Goal: Task Accomplishment & Management: Manage account settings

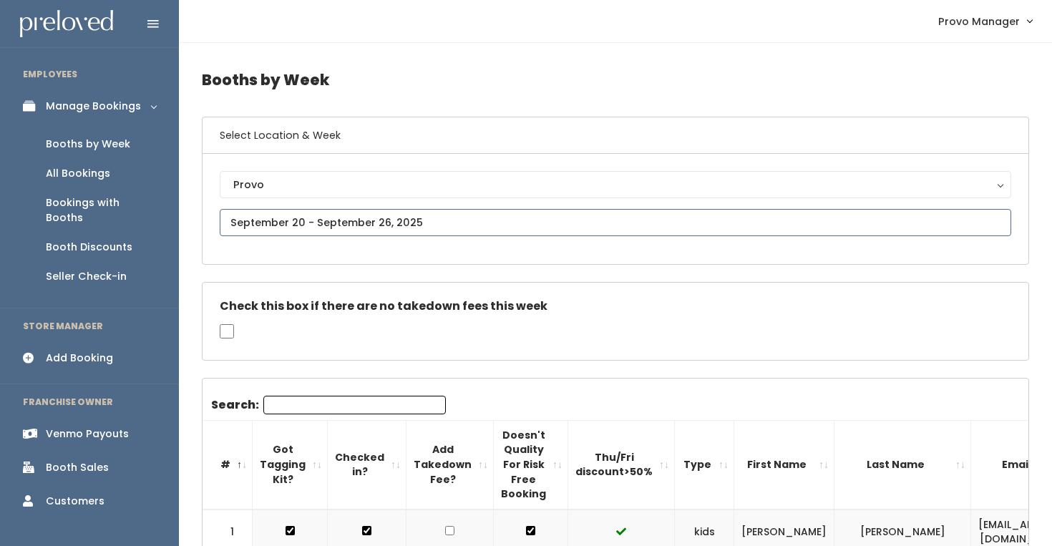
click at [281, 217] on input "text" at bounding box center [615, 222] width 791 height 27
click at [529, 346] on div "Check this box if there are no takedown fees this week" at bounding box center [614, 321] width 825 height 77
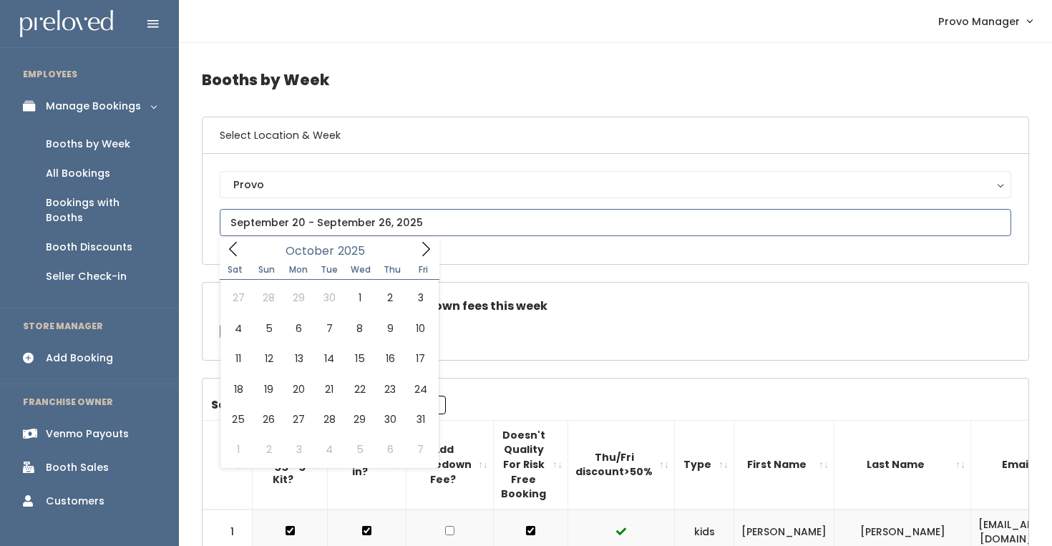
click at [414, 256] on span at bounding box center [425, 248] width 27 height 22
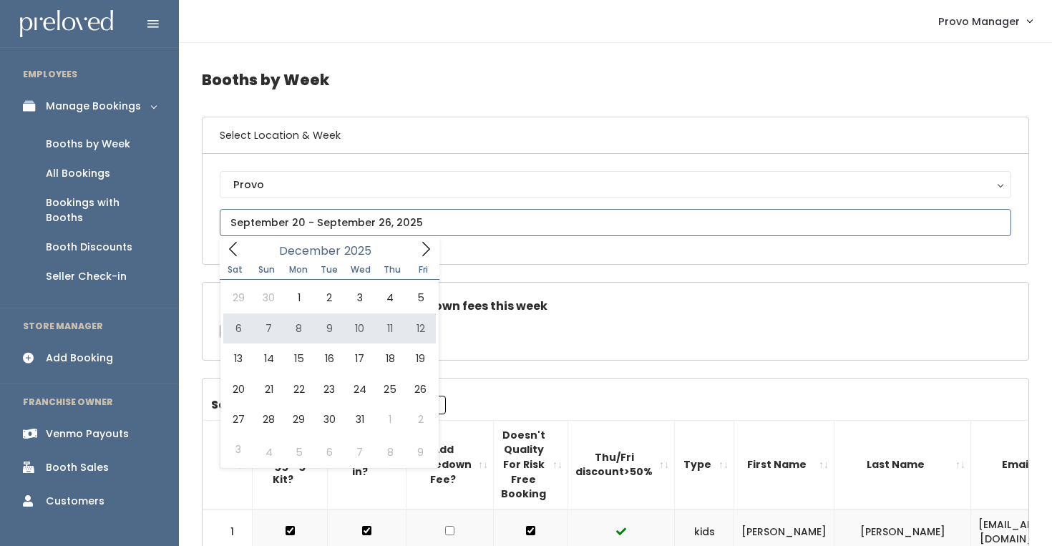
type input "December 6 to December 12"
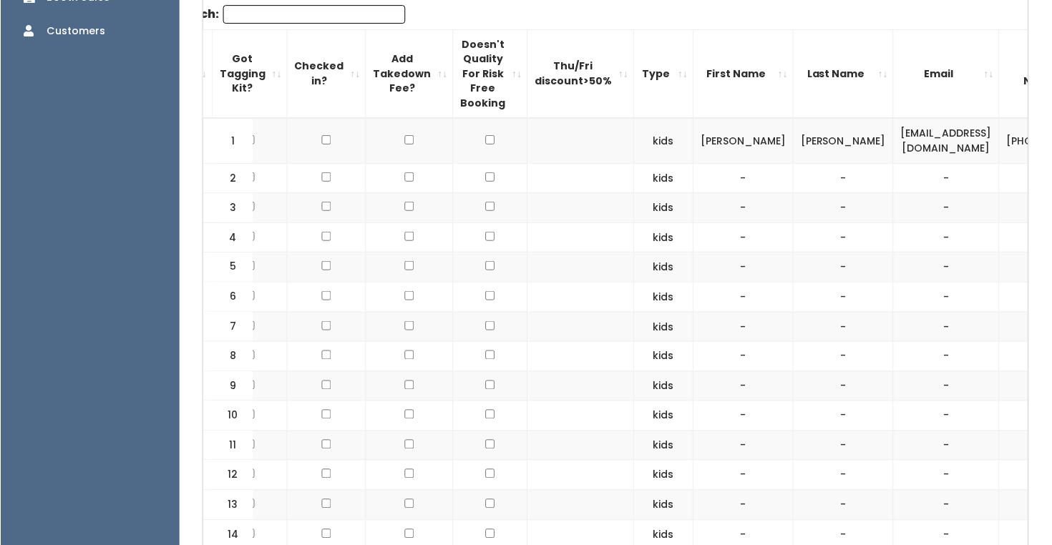
scroll to position [0, 51]
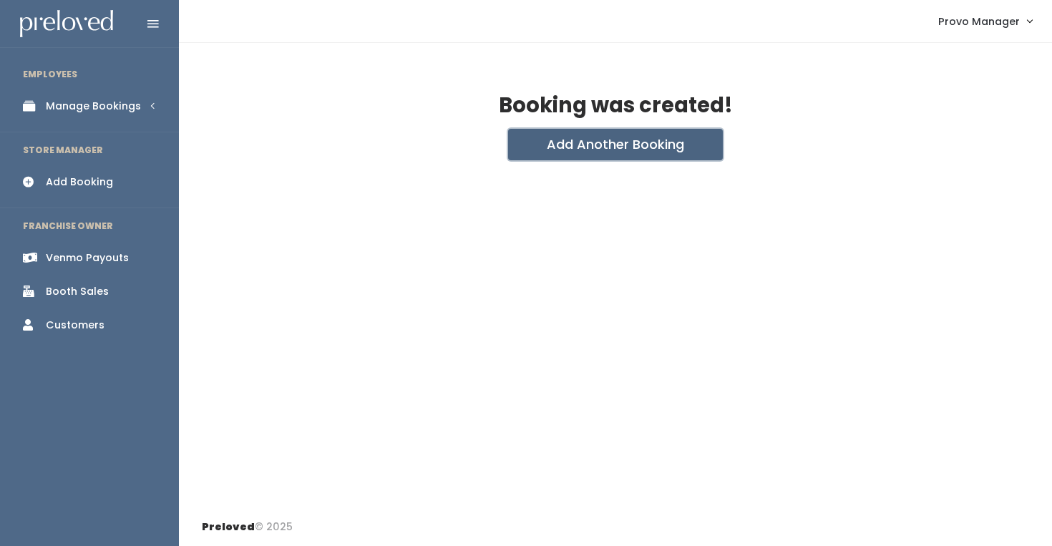
click at [564, 146] on button "Add Another Booking" at bounding box center [615, 144] width 215 height 31
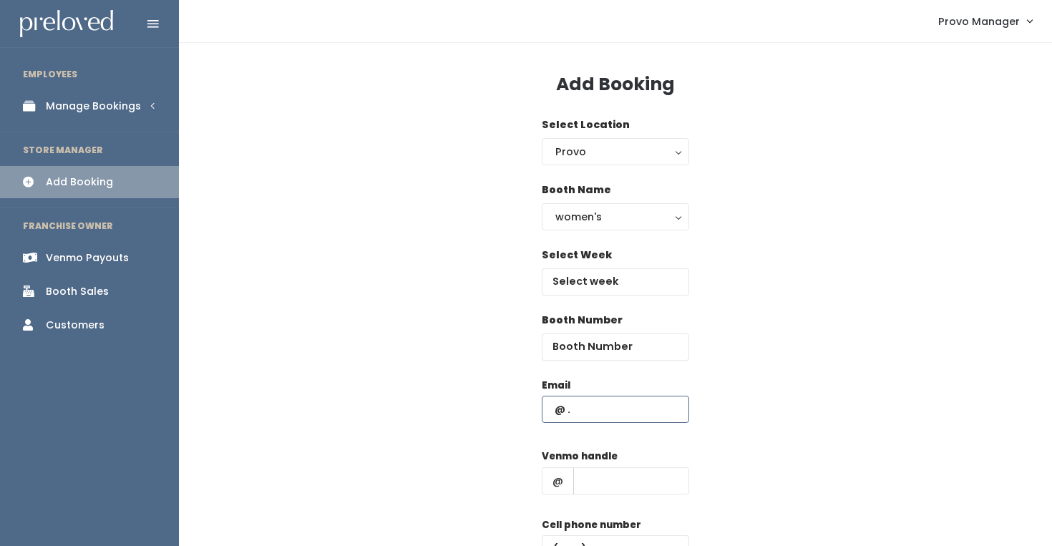
click at [590, 418] on input "text" at bounding box center [614, 409] width 147 height 27
type input "m"
type input "melissamorme@gmail.com"
click at [593, 351] on input "number" at bounding box center [614, 346] width 147 height 27
type input "2"
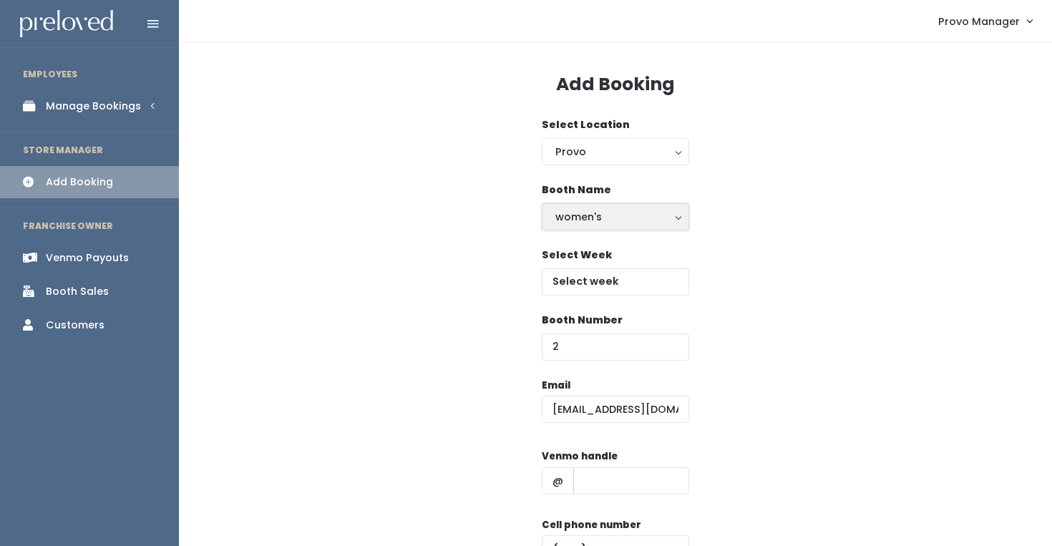
click at [585, 212] on div "women's" at bounding box center [615, 217] width 120 height 16
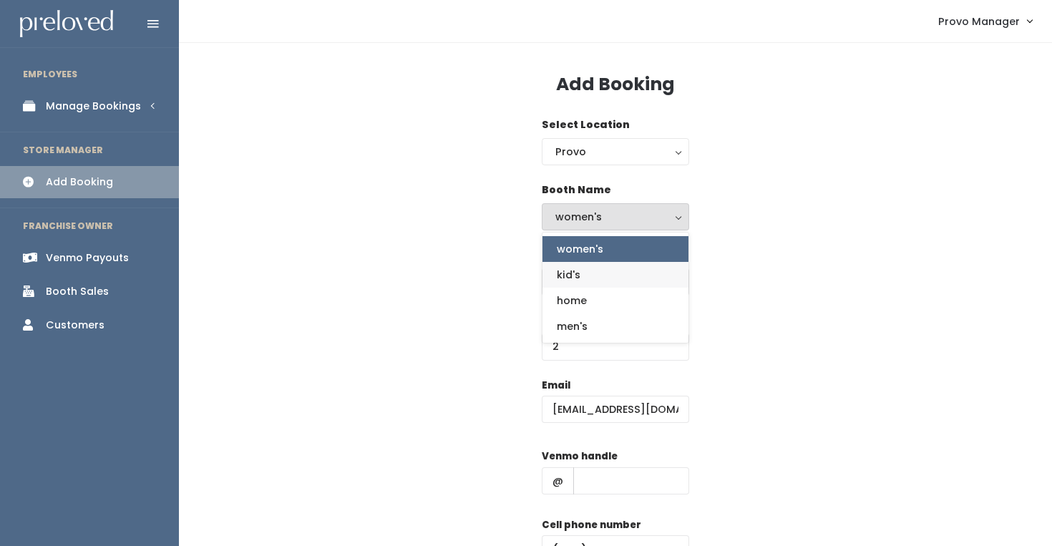
click at [584, 282] on link "kid's" at bounding box center [615, 275] width 146 height 26
select select "kids"
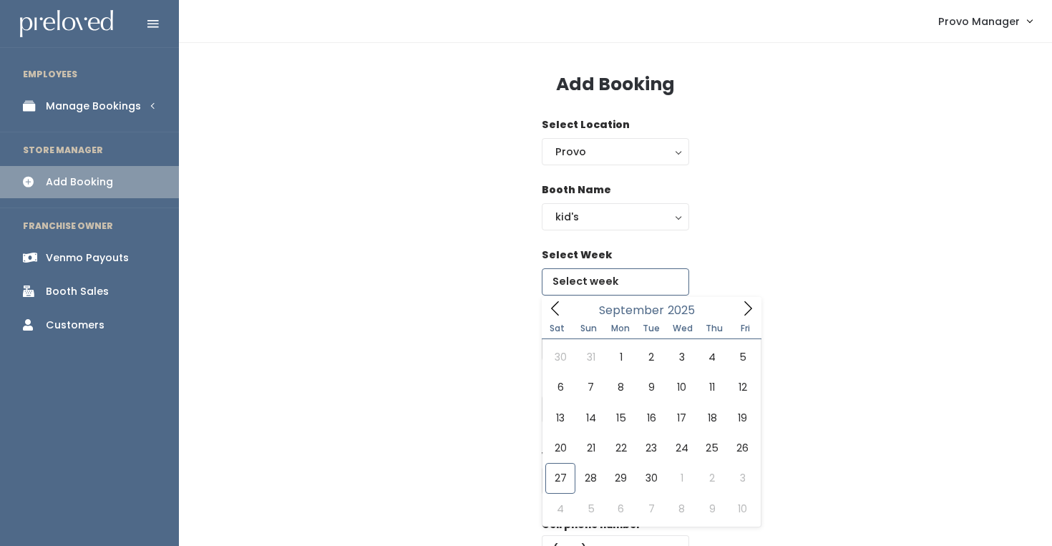
click at [578, 278] on input "text" at bounding box center [614, 281] width 147 height 27
click at [743, 319] on div "Sat Sun Mon Tue Wed Thu Fri" at bounding box center [651, 329] width 220 height 20
click at [740, 305] on icon at bounding box center [748, 308] width 16 height 16
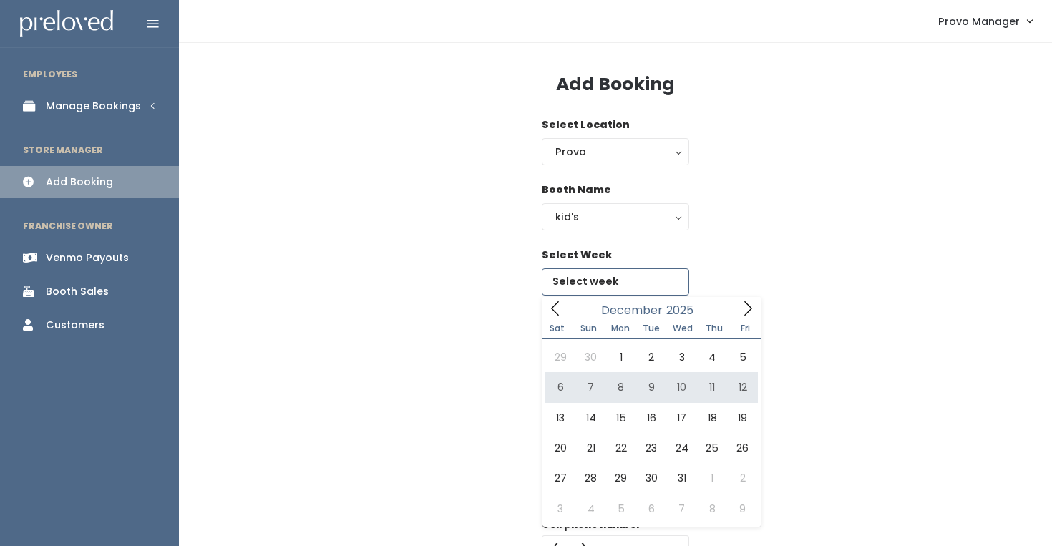
type input "December 6 to December 12"
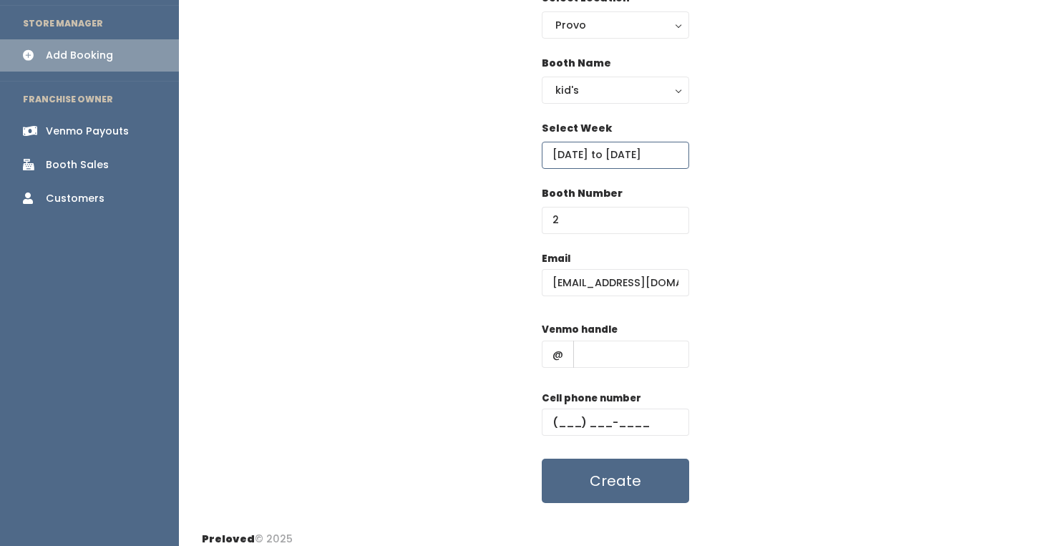
scroll to position [127, 0]
click at [596, 348] on input "text" at bounding box center [631, 353] width 116 height 27
type input "d"
click at [607, 434] on input "text" at bounding box center [614, 421] width 147 height 27
type input "(555) 555-5555"
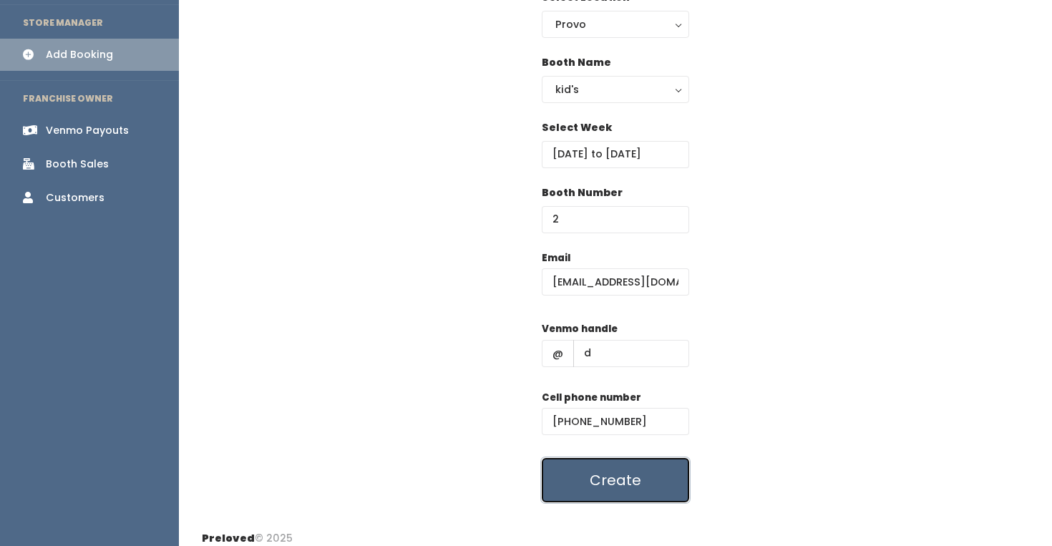
click at [617, 477] on button "Create" at bounding box center [614, 480] width 147 height 44
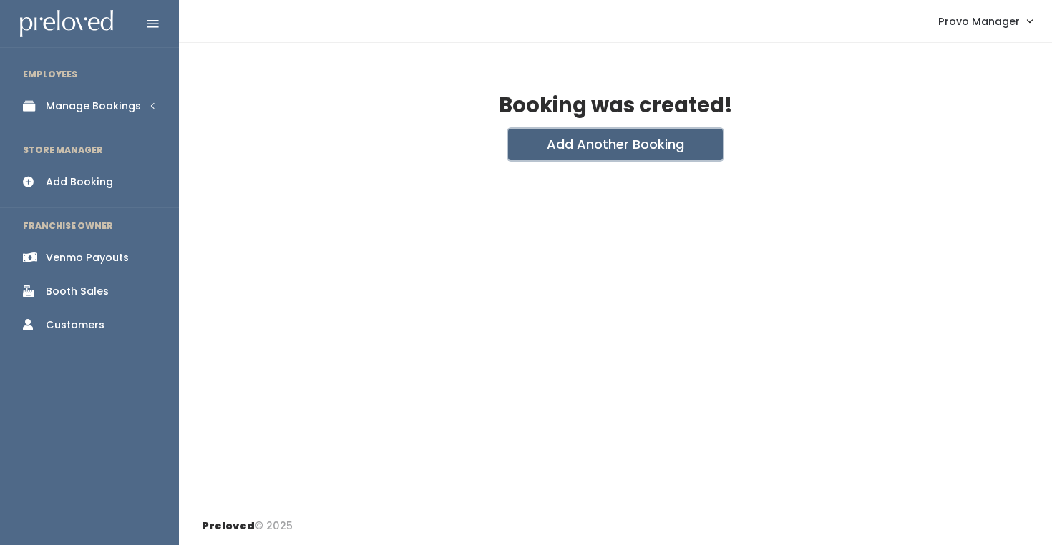
click at [532, 150] on button "Add Another Booking" at bounding box center [615, 144] width 215 height 31
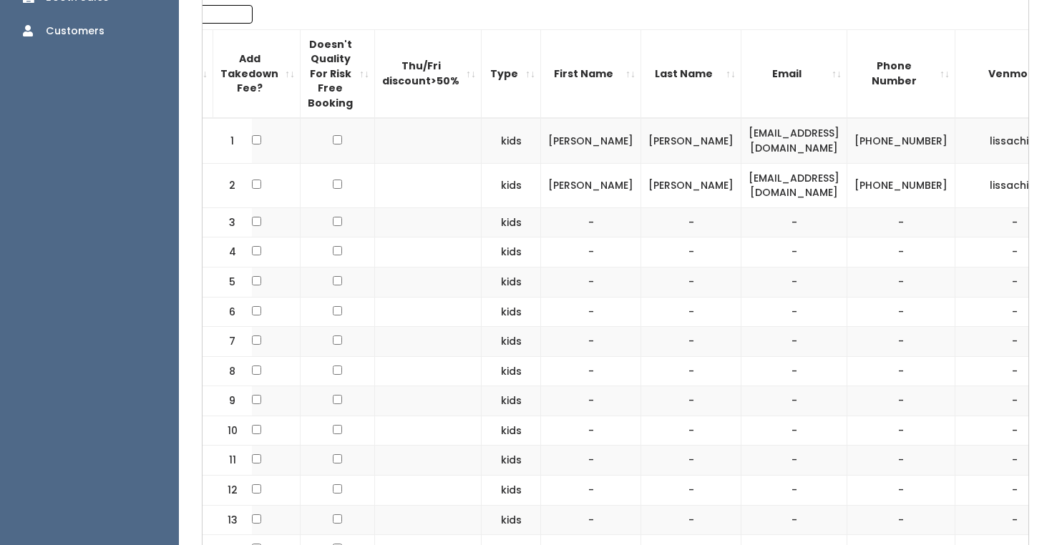
scroll to position [0, 207]
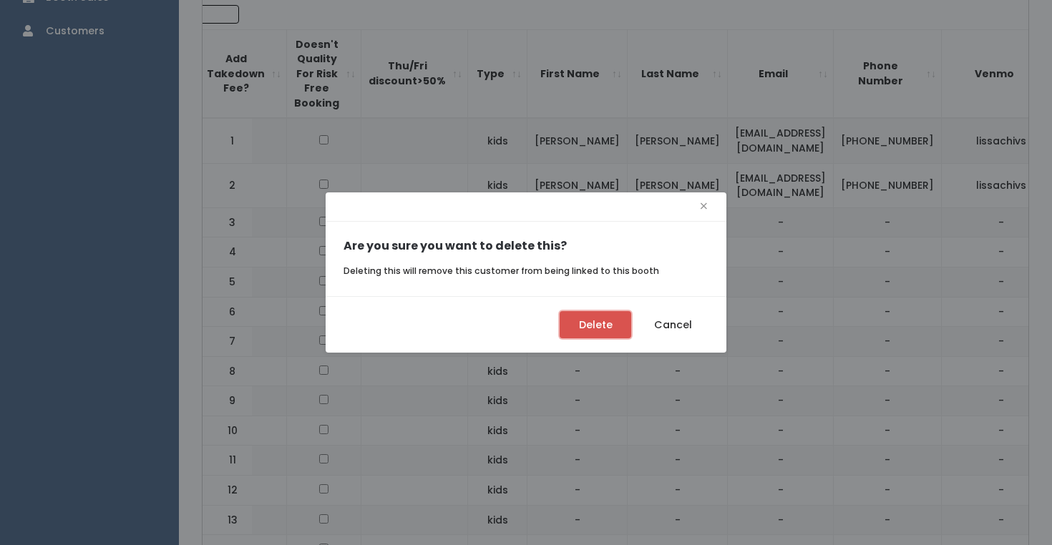
click at [601, 321] on button "Delete" at bounding box center [595, 324] width 72 height 27
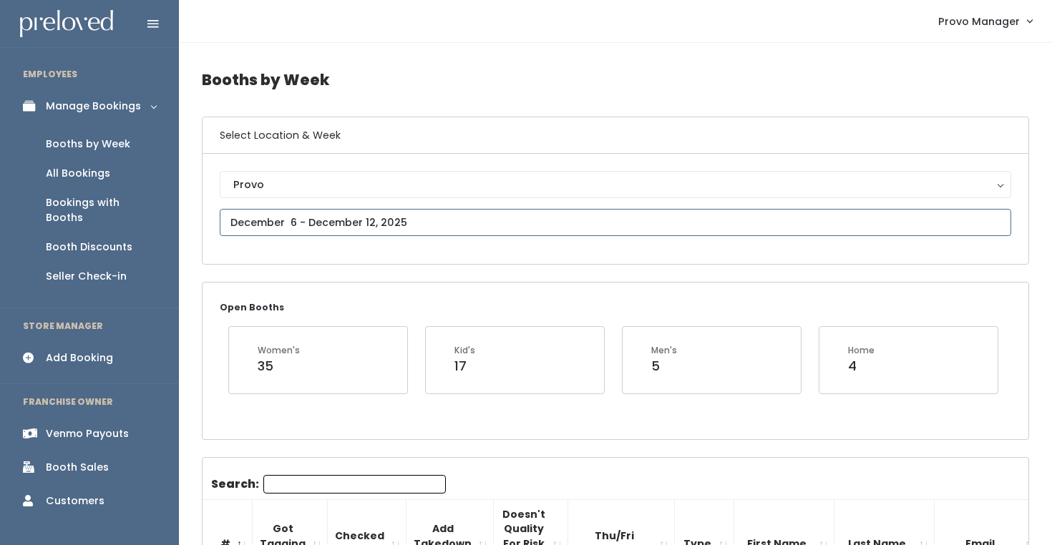
click at [315, 230] on input "text" at bounding box center [615, 222] width 791 height 27
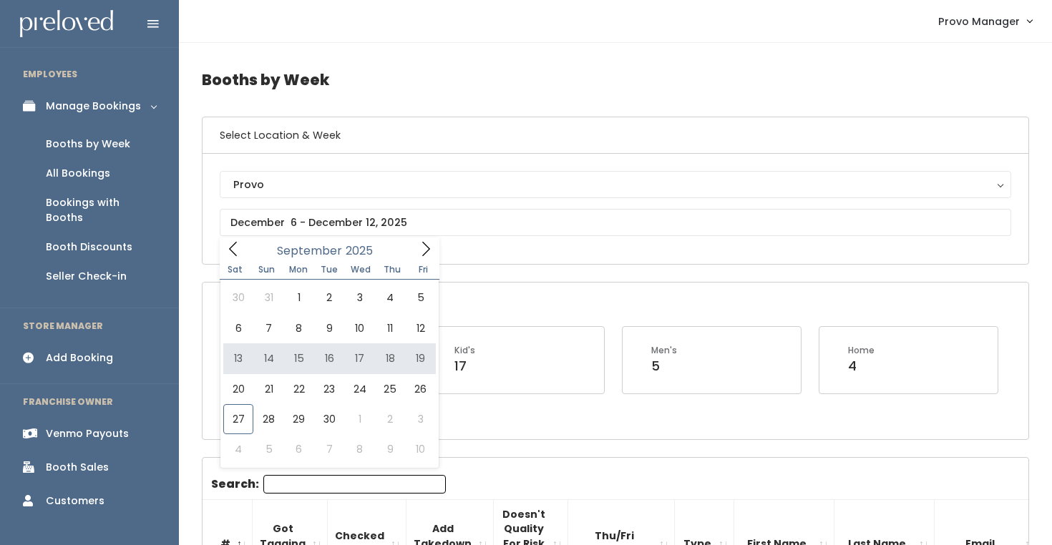
click at [423, 260] on div "Sat Sun Mon Tue Wed Thu Fri" at bounding box center [330, 270] width 220 height 20
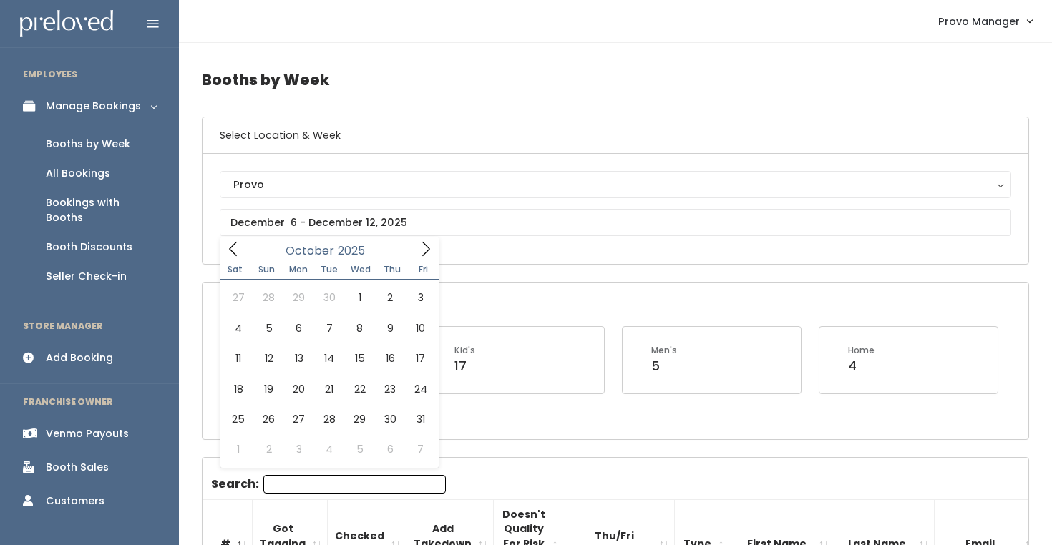
click at [425, 251] on icon at bounding box center [426, 249] width 16 height 16
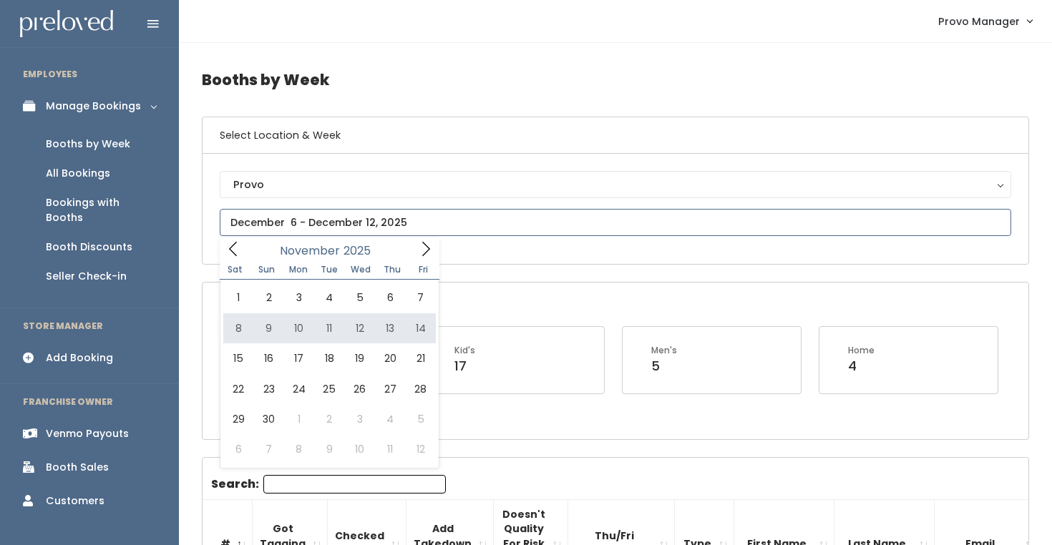
type input "[DATE] to [DATE]"
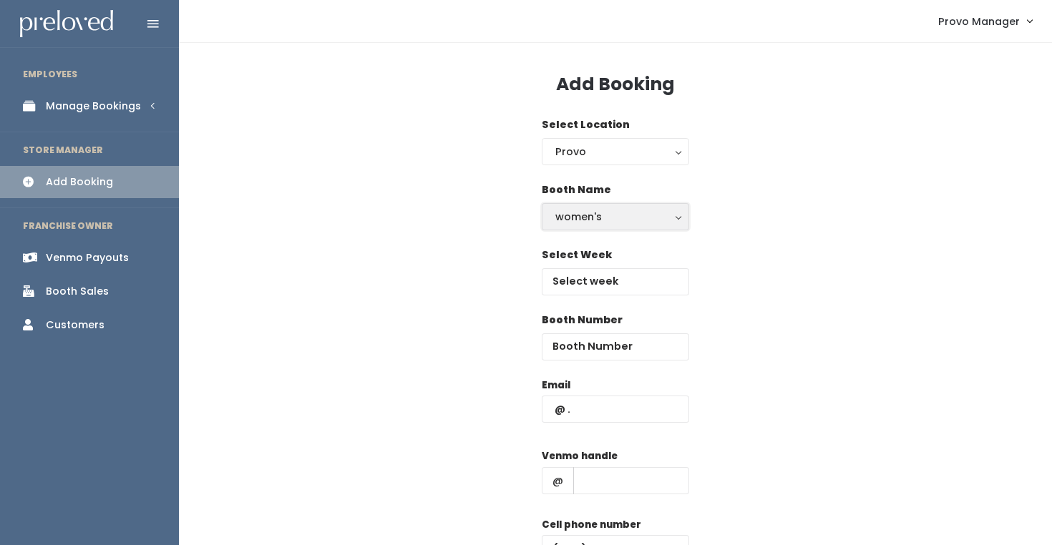
click at [579, 227] on button "women's" at bounding box center [614, 216] width 147 height 27
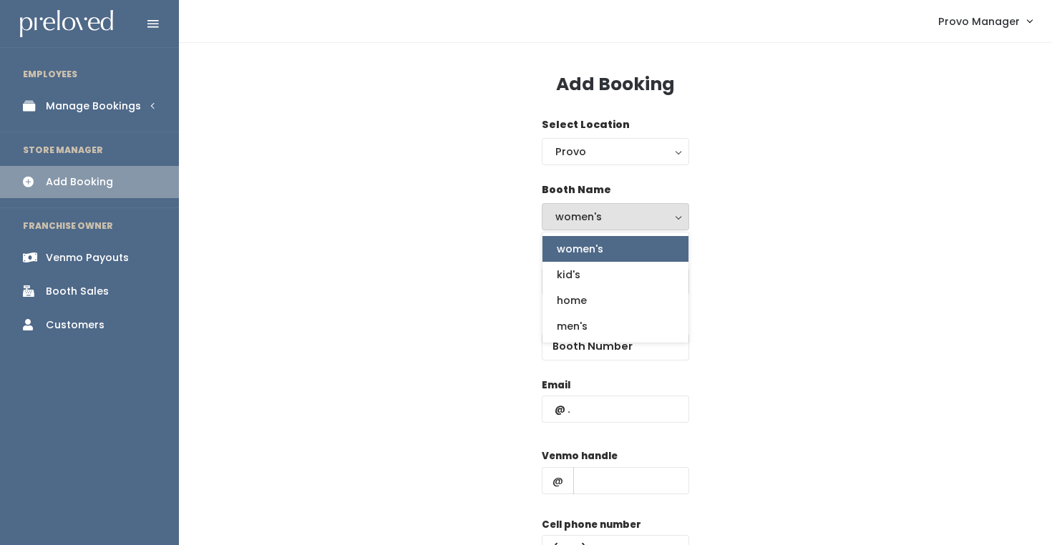
click at [691, 262] on div "Select Week" at bounding box center [615, 279] width 827 height 65
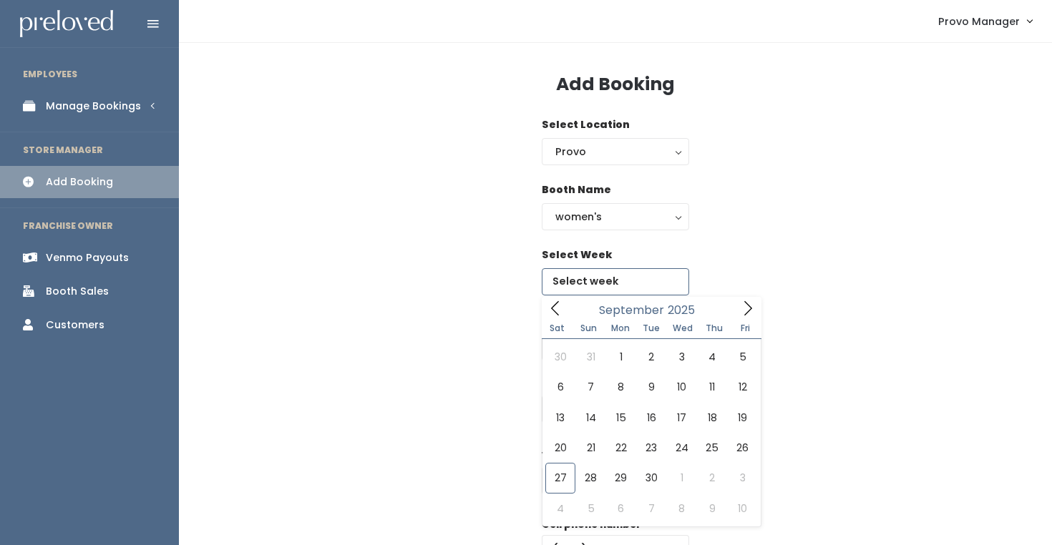
click at [642, 289] on input "text" at bounding box center [614, 281] width 147 height 27
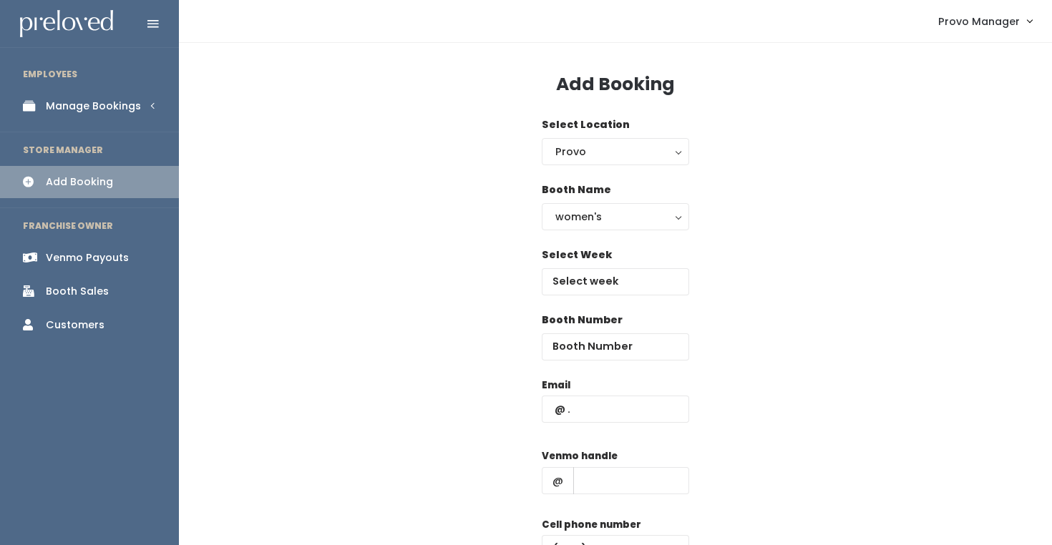
click at [818, 294] on div "Select Week" at bounding box center [615, 279] width 827 height 65
click at [617, 352] on input "number" at bounding box center [614, 346] width 147 height 27
type input "54"
click at [566, 294] on body "EMPLOYEES Manage Bookings Booths by Week All Bookings Bookings with Booths Boot…" at bounding box center [526, 342] width 1052 height 685
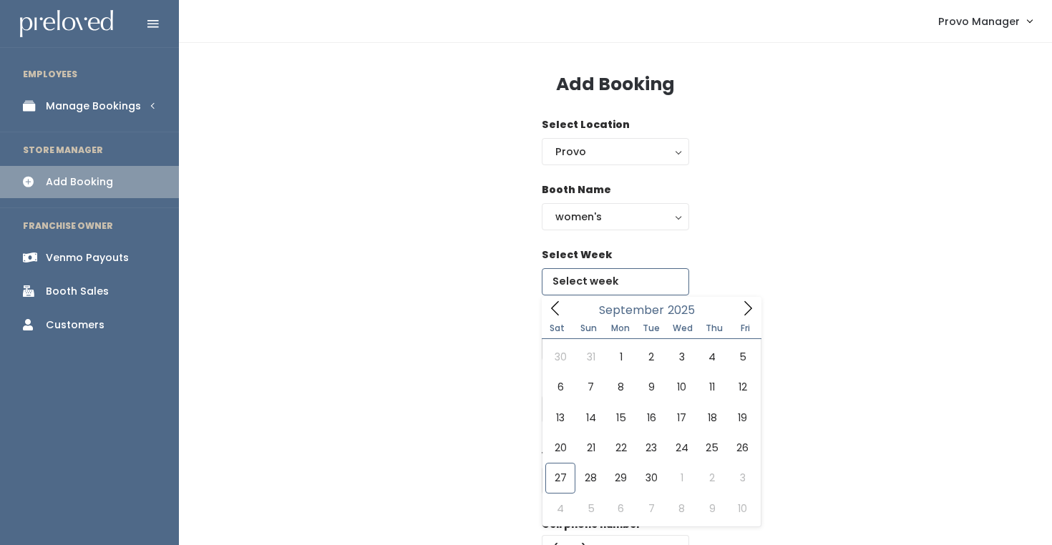
click at [751, 304] on icon at bounding box center [748, 308] width 16 height 16
type input "November 8 to November 14"
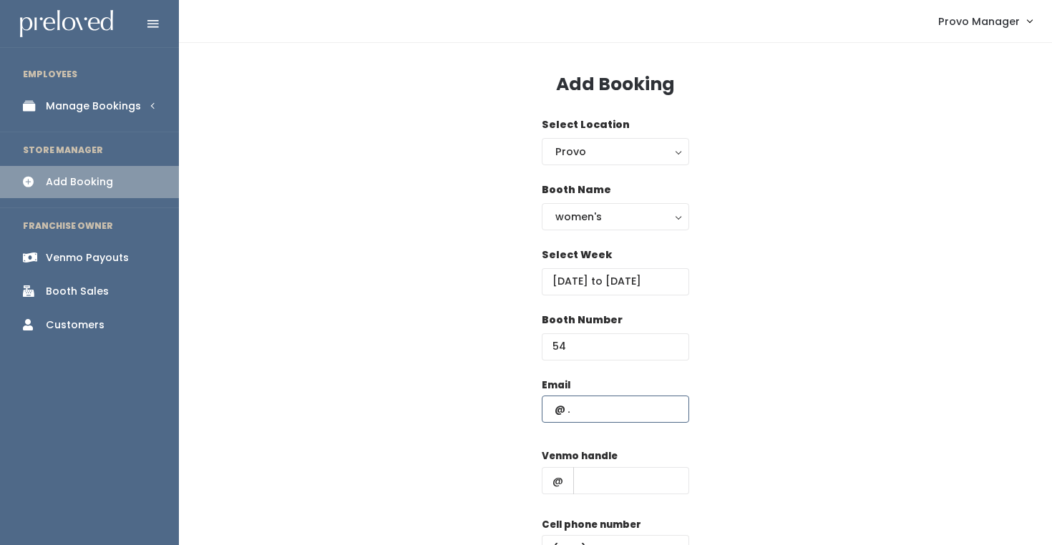
click at [585, 421] on input "text" at bounding box center [614, 409] width 147 height 27
type input "[EMAIL_ADDRESS][DOMAIN_NAME]"
click at [602, 486] on input "text" at bounding box center [631, 480] width 116 height 27
type input "d"
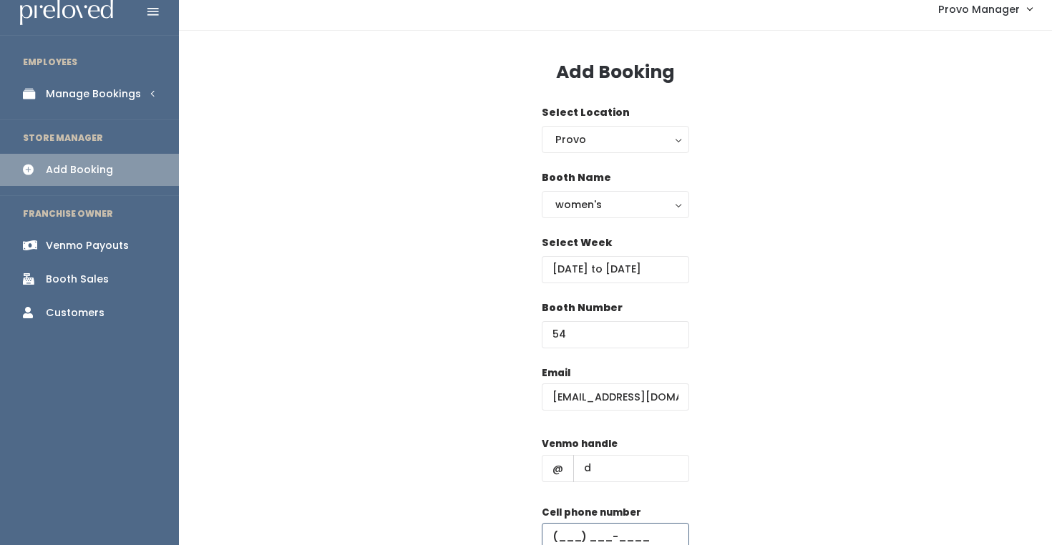
click at [633, 529] on input "text" at bounding box center [614, 536] width 147 height 27
type input "(555) 555-5555"
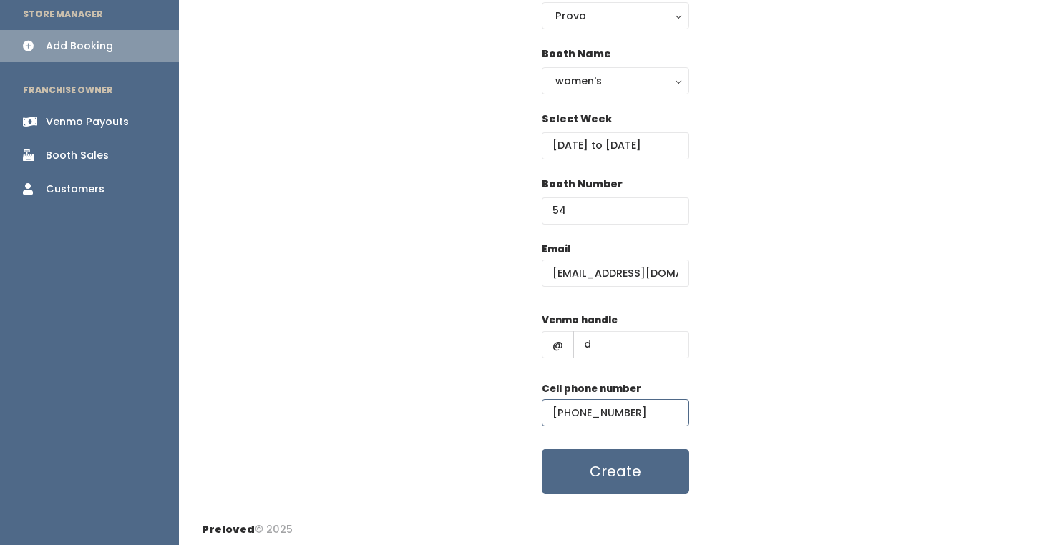
scroll to position [139, 0]
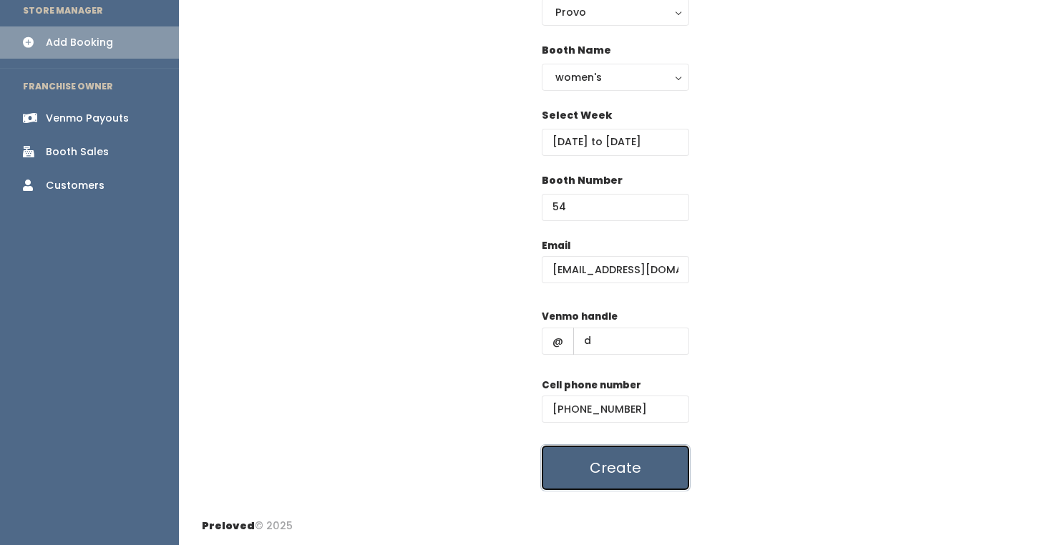
click at [601, 476] on button "Create" at bounding box center [614, 468] width 147 height 44
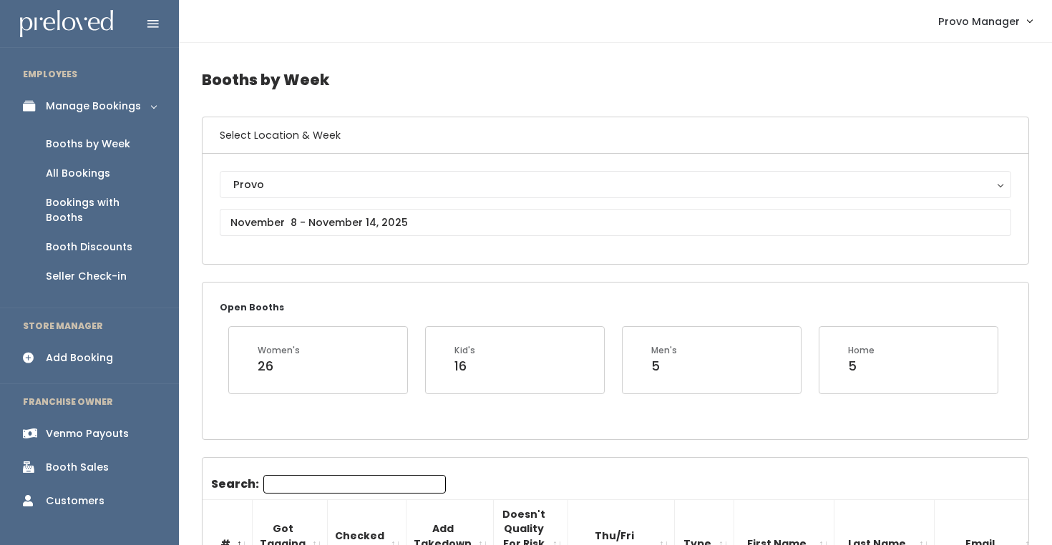
click at [329, 484] on input "Search:" at bounding box center [354, 484] width 182 height 19
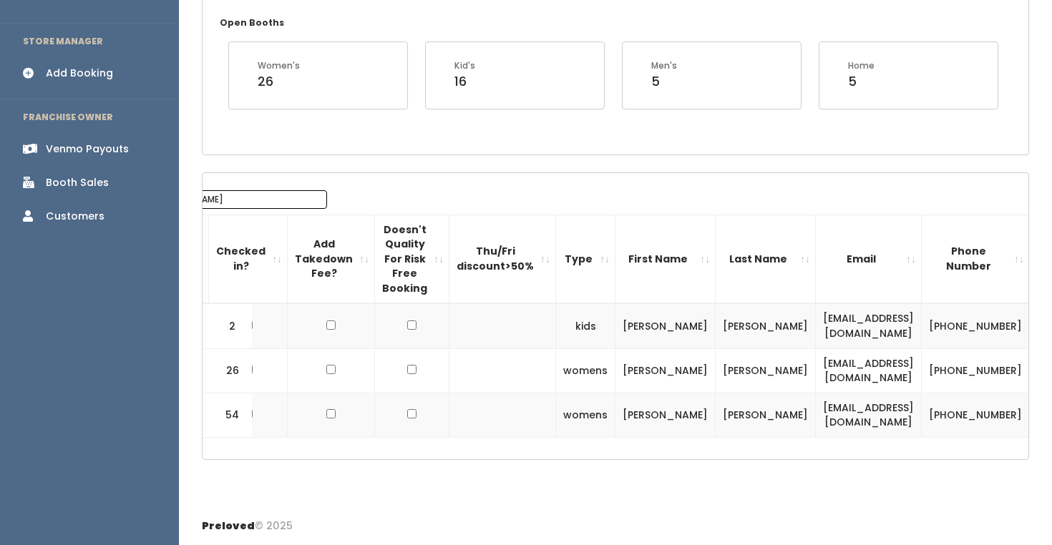
scroll to position [0, 159]
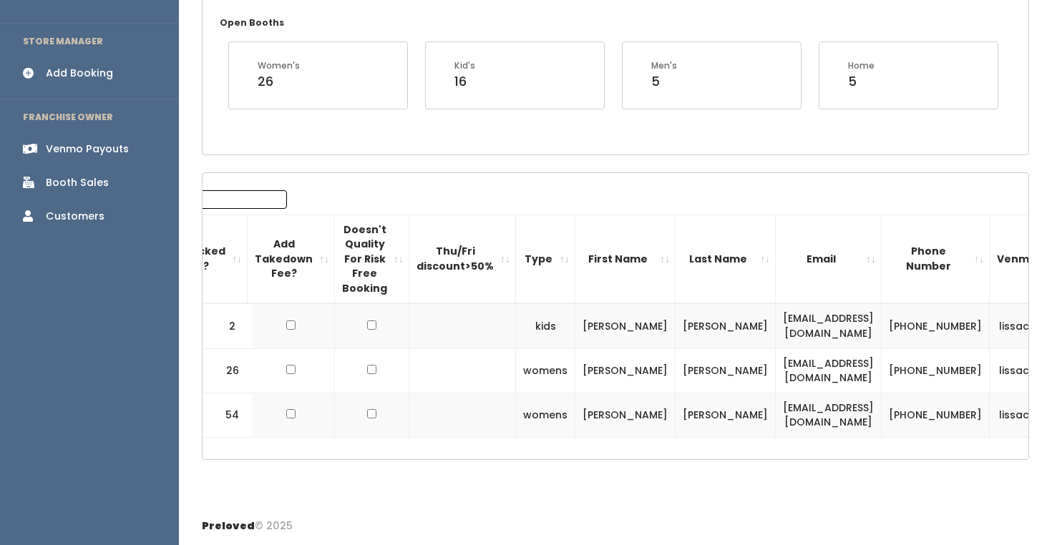
type input "meliss"
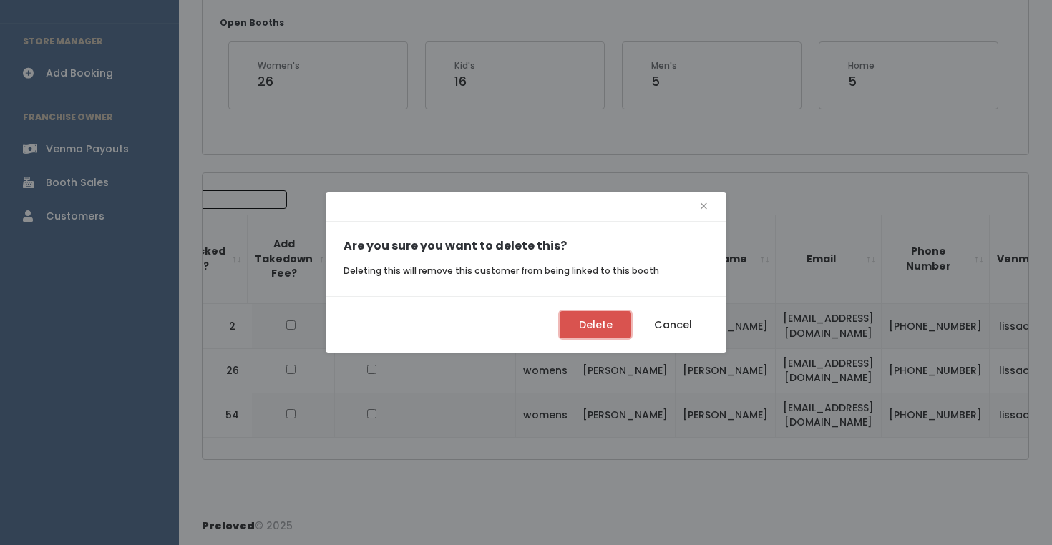
click at [584, 322] on button "Delete" at bounding box center [595, 324] width 72 height 27
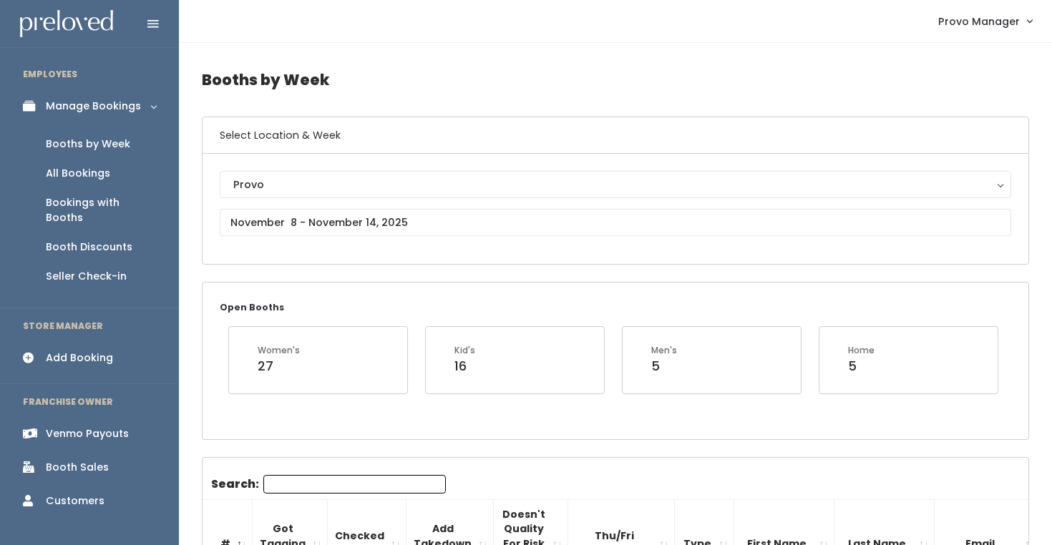
click at [94, 426] on div "Venmo Payouts" at bounding box center [87, 433] width 83 height 15
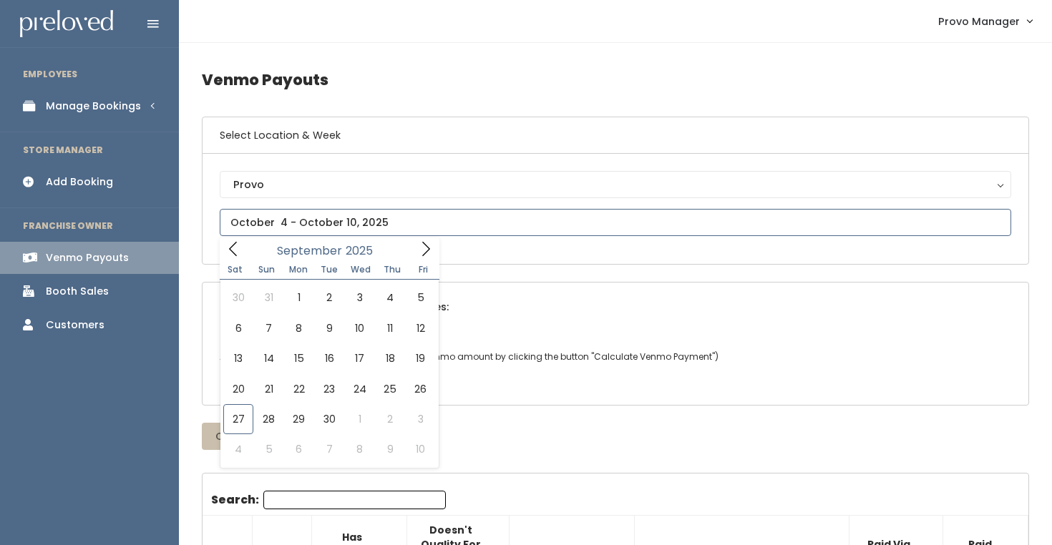
click at [320, 227] on input "text" at bounding box center [615, 222] width 791 height 27
type input "September 20 to September 26"
